Goal: Information Seeking & Learning: Get advice/opinions

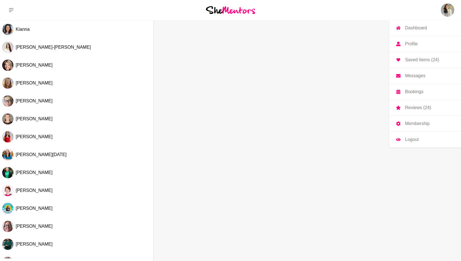
click at [446, 11] on img at bounding box center [447, 9] width 13 height 13
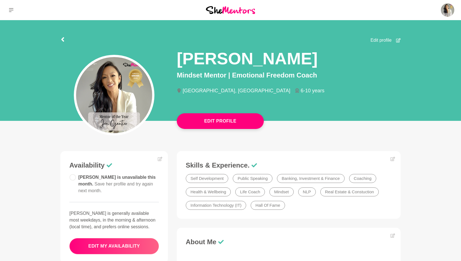
click at [131, 238] on button "edit my availability" at bounding box center [114, 246] width 90 height 16
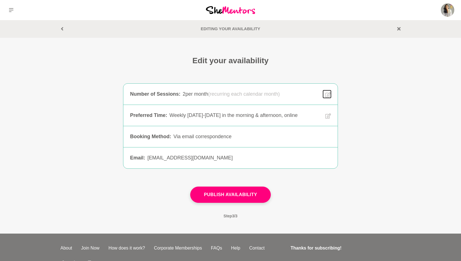
click at [329, 94] on icon at bounding box center [328, 94] width 6 height 6
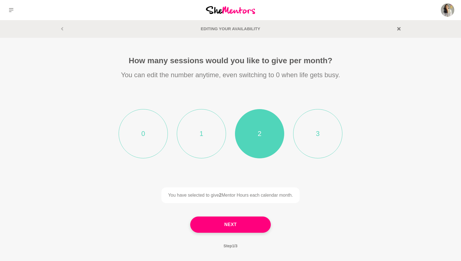
click at [329, 94] on section "How many sessions would you like to give per month? You can edit the number any…" at bounding box center [230, 155] width 287 height 199
click at [10, 13] on button at bounding box center [11, 10] width 22 height 20
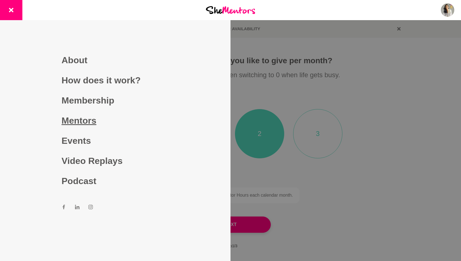
click at [82, 120] on link "Mentors" at bounding box center [115, 121] width 107 height 20
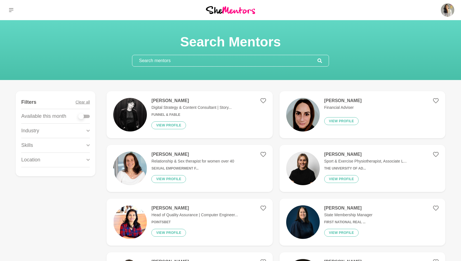
click at [158, 101] on h4 "[PERSON_NAME]" at bounding box center [191, 101] width 80 height 6
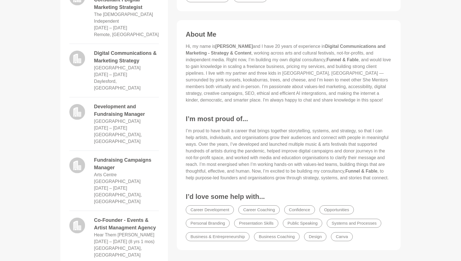
scroll to position [280, 0]
